Goal: Information Seeking & Learning: Learn about a topic

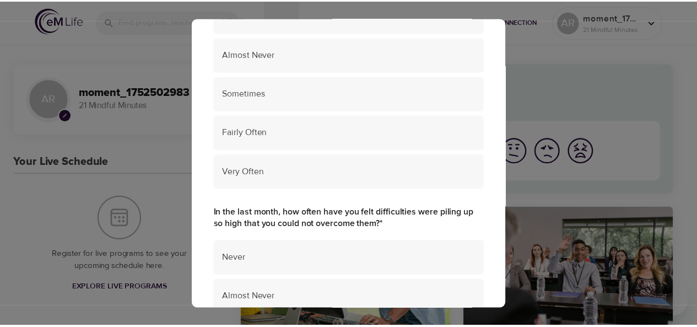
scroll to position [874, 0]
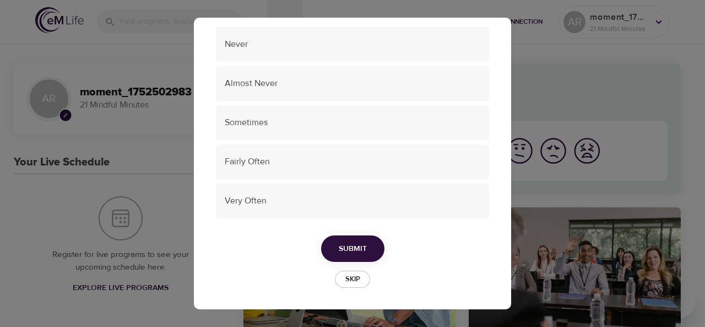
click at [350, 281] on span "Skip" at bounding box center [352, 279] width 24 height 13
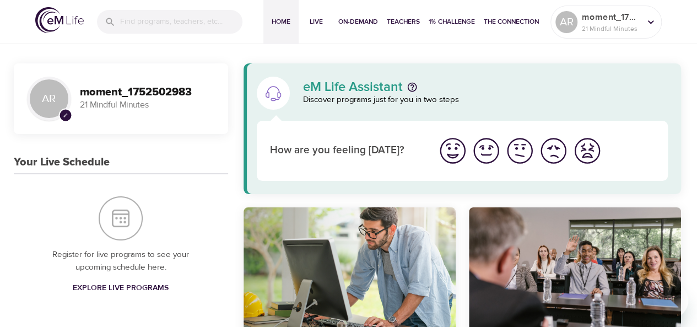
click at [394, 268] on div "Ten Short Everyday Mindfulness Practices" at bounding box center [349, 266] width 212 height 119
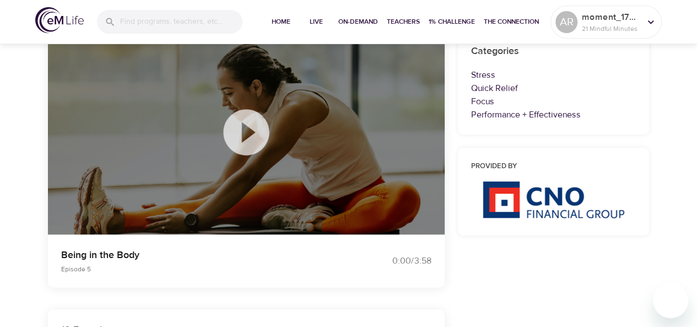
scroll to position [106, 0]
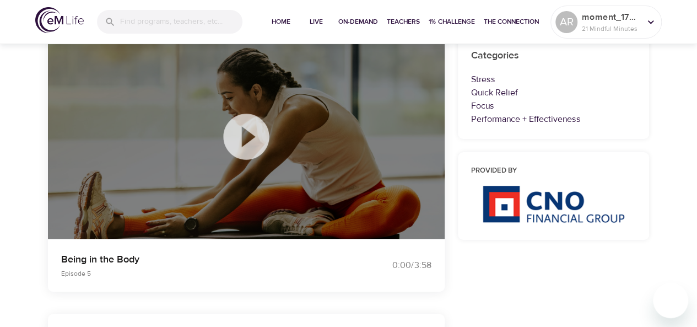
click at [261, 128] on icon at bounding box center [246, 136] width 46 height 46
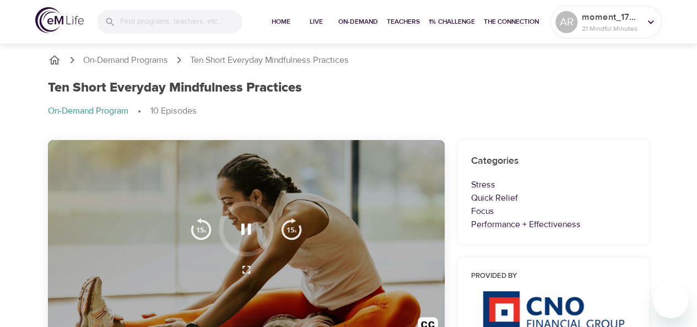
scroll to position [0, 0]
